Goal: Navigation & Orientation: Find specific page/section

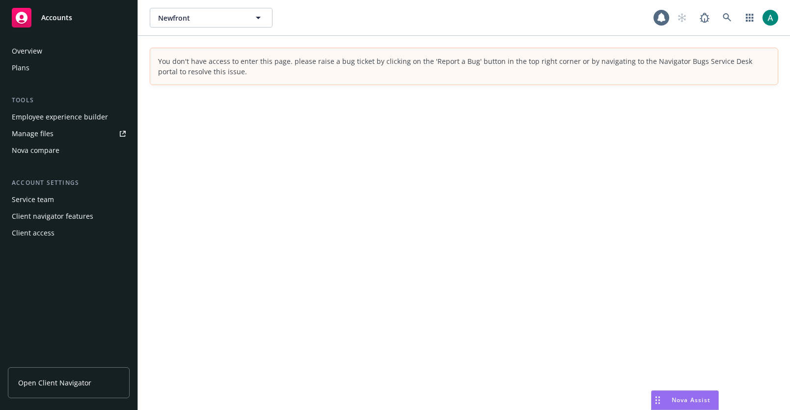
click at [40, 55] on div "Overview" at bounding box center [27, 51] width 30 height 16
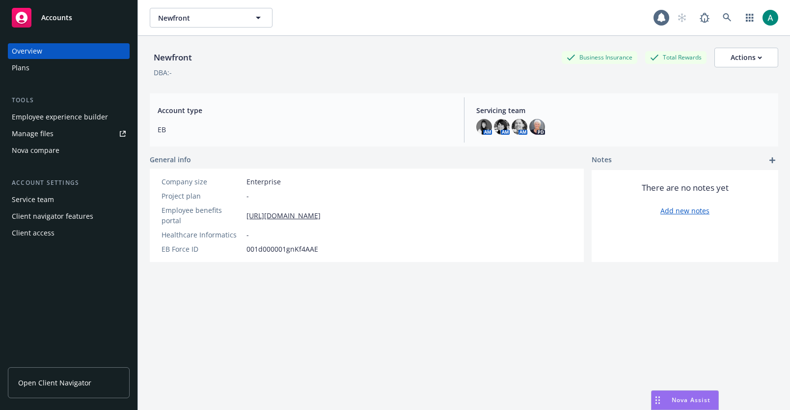
click at [19, 15] on icon at bounding box center [22, 18] width 12 height 12
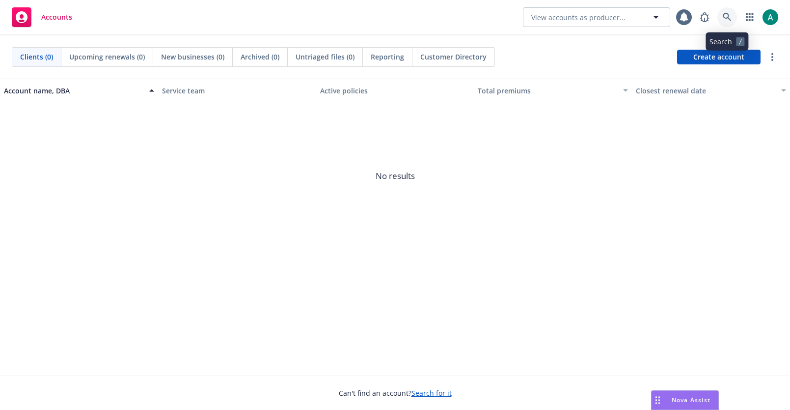
click at [728, 18] on icon at bounding box center [727, 17] width 8 height 8
